Goal: Task Accomplishment & Management: Manage account settings

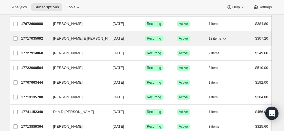
scroll to position [55, 0]
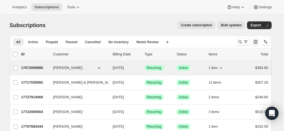
click at [41, 68] on p "17672699988" at bounding box center [35, 68] width 28 height 6
click at [38, 70] on div "17672699988 [PERSON_NAME] [DATE] Success Recurring Success Active 1 item $384.80" at bounding box center [144, 68] width 247 height 8
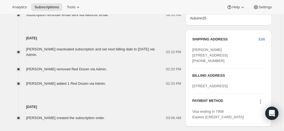
scroll to position [248, 0]
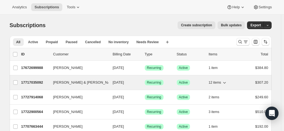
click at [34, 81] on p "17717035092" at bounding box center [35, 83] width 28 height 6
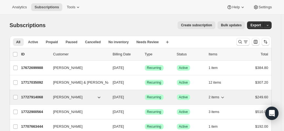
click at [23, 98] on p "17727914068" at bounding box center [35, 97] width 28 height 6
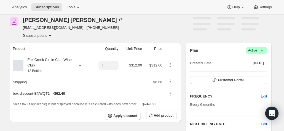
scroll to position [55, 0]
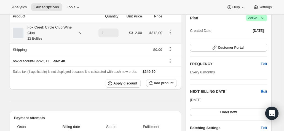
click at [46, 36] on div "Fox Creek Circle Club Wine Club 12 Bottles" at bounding box center [48, 33] width 50 height 17
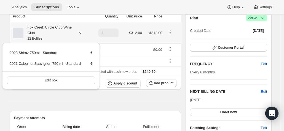
click at [46, 36] on div "Fox Creek Circle Club Wine Club 12 Bottles" at bounding box center [48, 33] width 50 height 17
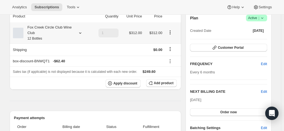
click at [46, 36] on div "Fox Creek Circle Club Wine Club 12 Bottles" at bounding box center [48, 33] width 50 height 17
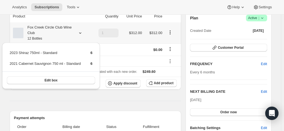
click at [46, 36] on div "Fox Creek Circle Club Wine Club 12 Bottles" at bounding box center [48, 33] width 50 height 17
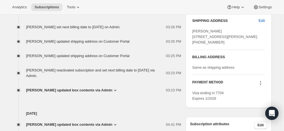
scroll to position [248, 0]
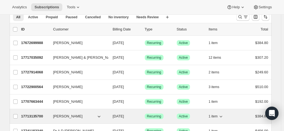
scroll to position [55, 0]
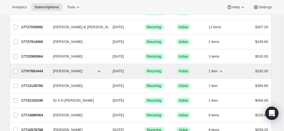
click at [34, 70] on p "17707663444" at bounding box center [35, 71] width 28 height 6
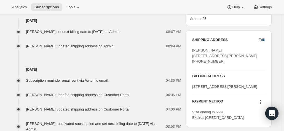
scroll to position [248, 0]
